Goal: Communication & Community: Answer question/provide support

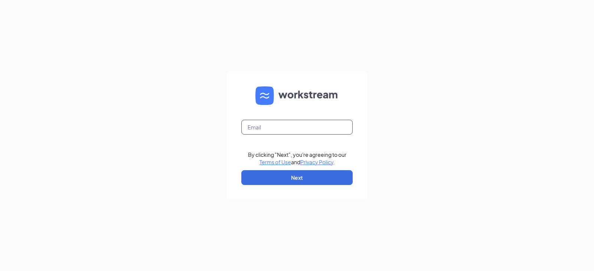
click at [277, 130] on input "text" at bounding box center [296, 127] width 111 height 15
type input "arbys8752@arbys.biz"
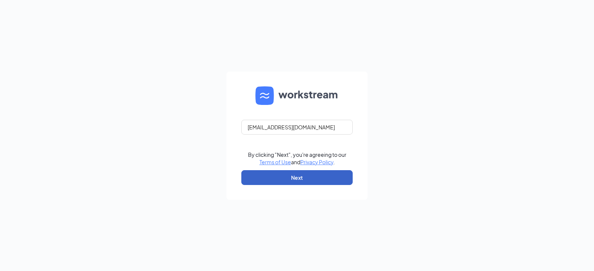
click at [313, 172] on button "Next" at bounding box center [296, 177] width 111 height 15
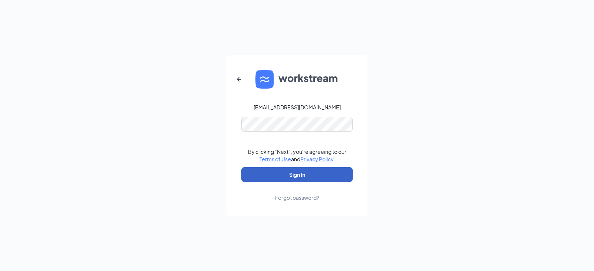
click at [304, 178] on button "Sign In" at bounding box center [296, 174] width 111 height 15
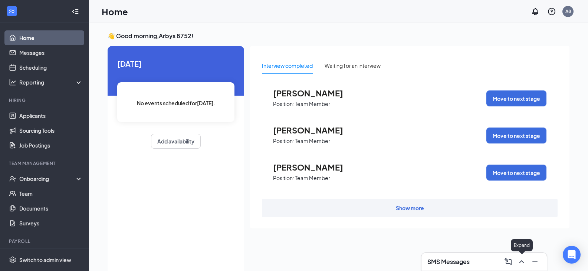
click at [519, 260] on icon "ChevronUp" at bounding box center [521, 261] width 9 height 9
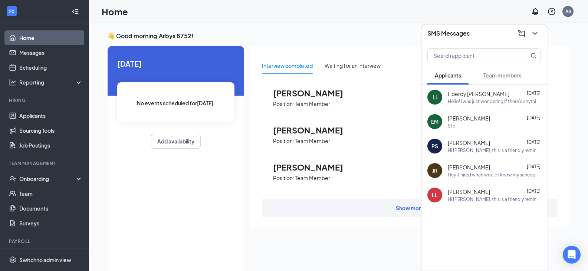
click at [510, 73] on span "Team members" at bounding box center [502, 75] width 38 height 7
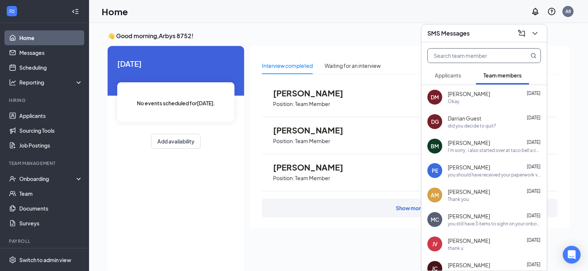
click at [457, 56] on input "text" at bounding box center [472, 56] width 88 height 14
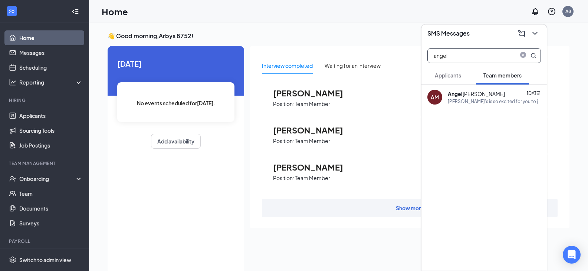
type input "angel"
click at [469, 94] on div "[PERSON_NAME]" at bounding box center [476, 93] width 57 height 7
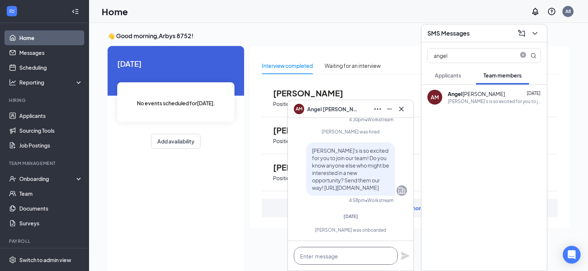
click at [335, 261] on textarea at bounding box center [346, 256] width 104 height 18
type textarea "your first day is [DATE] 5:45-11pm"
click at [408, 256] on icon "Plane" at bounding box center [405, 256] width 8 height 8
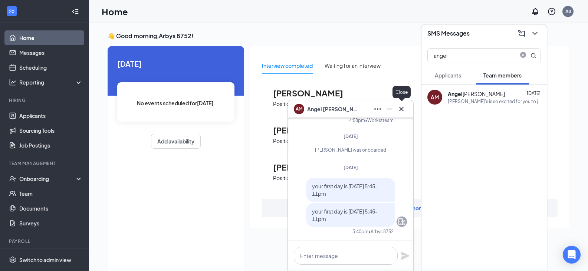
click at [404, 107] on icon "Cross" at bounding box center [401, 109] width 9 height 9
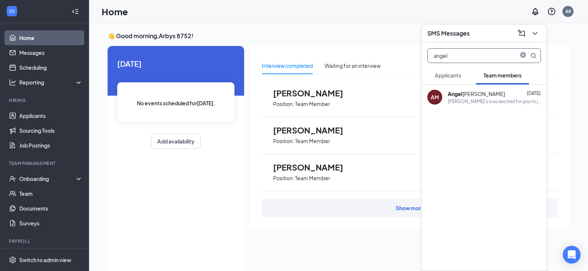
drag, startPoint x: 487, startPoint y: 59, endPoint x: 419, endPoint y: 56, distance: 67.5
click at [419, 56] on div "SMS Messages angel Applicants Team members AM [PERSON_NAME] [DATE] [PERSON_NAME…" at bounding box center [338, 155] width 499 height 264
type input "[PERSON_NAME]"
click at [463, 95] on div "[PERSON_NAME]" at bounding box center [481, 93] width 67 height 7
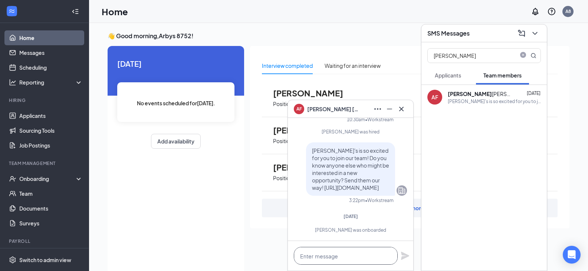
click at [319, 257] on textarea at bounding box center [346, 256] width 104 height 18
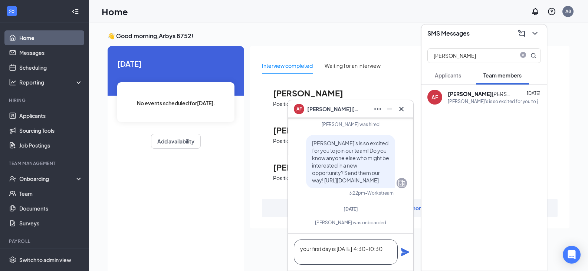
type textarea "your first day is [DATE] 4:30-10:30"
click at [403, 254] on icon "Plane" at bounding box center [405, 252] width 8 height 8
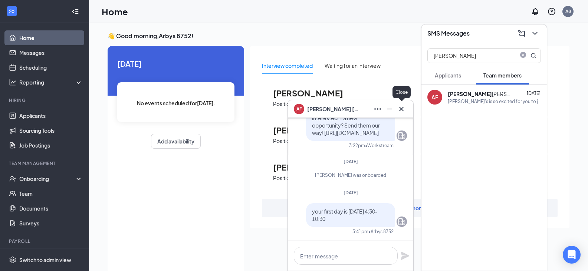
click at [402, 109] on icon "Cross" at bounding box center [401, 108] width 4 height 4
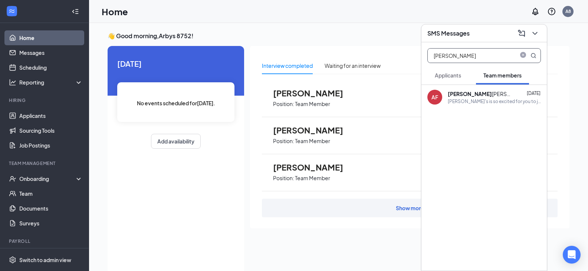
drag, startPoint x: 466, startPoint y: 56, endPoint x: 422, endPoint y: 61, distance: 44.4
click at [422, 61] on div "[PERSON_NAME]" at bounding box center [483, 54] width 125 height 24
type input "hunter"
click at [463, 93] on b "Hunter" at bounding box center [456, 94] width 17 height 7
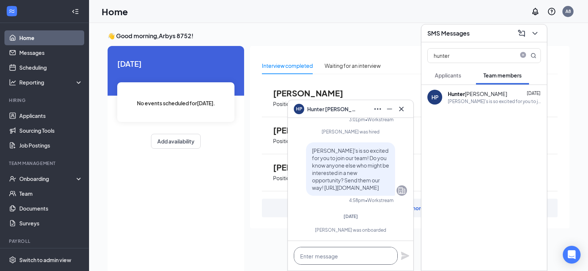
click at [340, 254] on textarea at bounding box center [346, 256] width 104 height 18
type textarea "your first day is [DATE] 5:00-11pm"
click at [404, 258] on icon "Plane" at bounding box center [405, 256] width 8 height 8
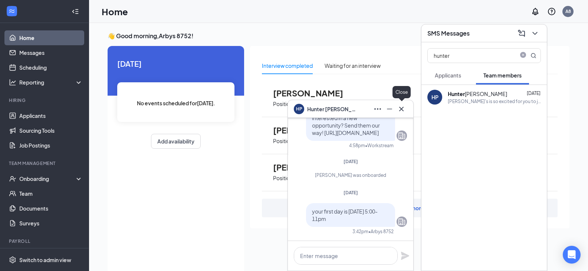
click at [400, 114] on button at bounding box center [401, 109] width 12 height 12
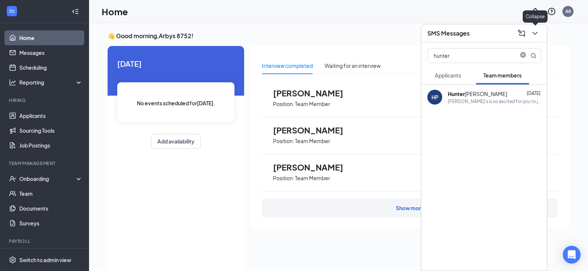
click at [535, 33] on icon "ChevronDown" at bounding box center [534, 33] width 9 height 9
